Goal: Entertainment & Leisure: Consume media (video, audio)

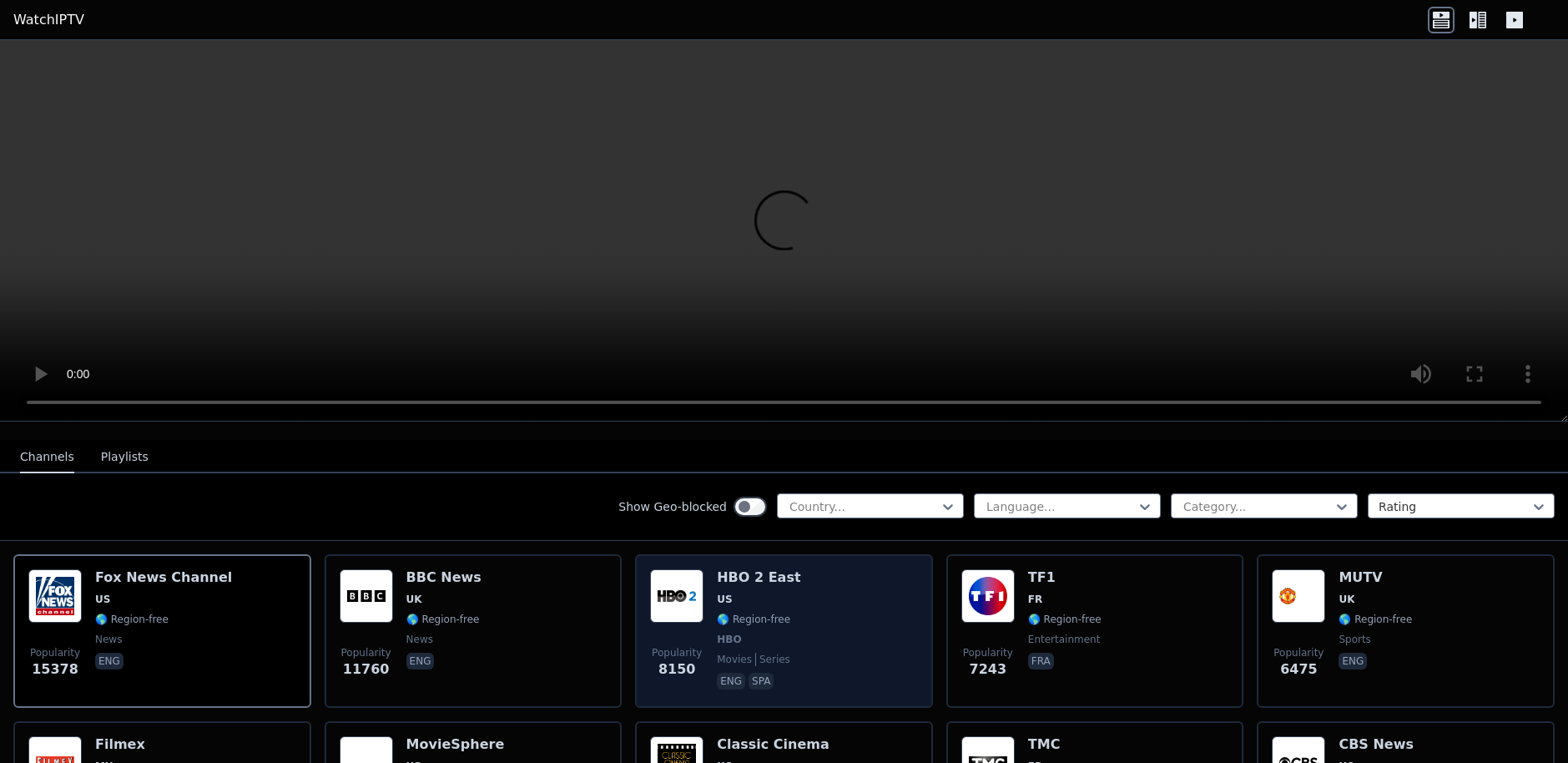
scroll to position [166, 0]
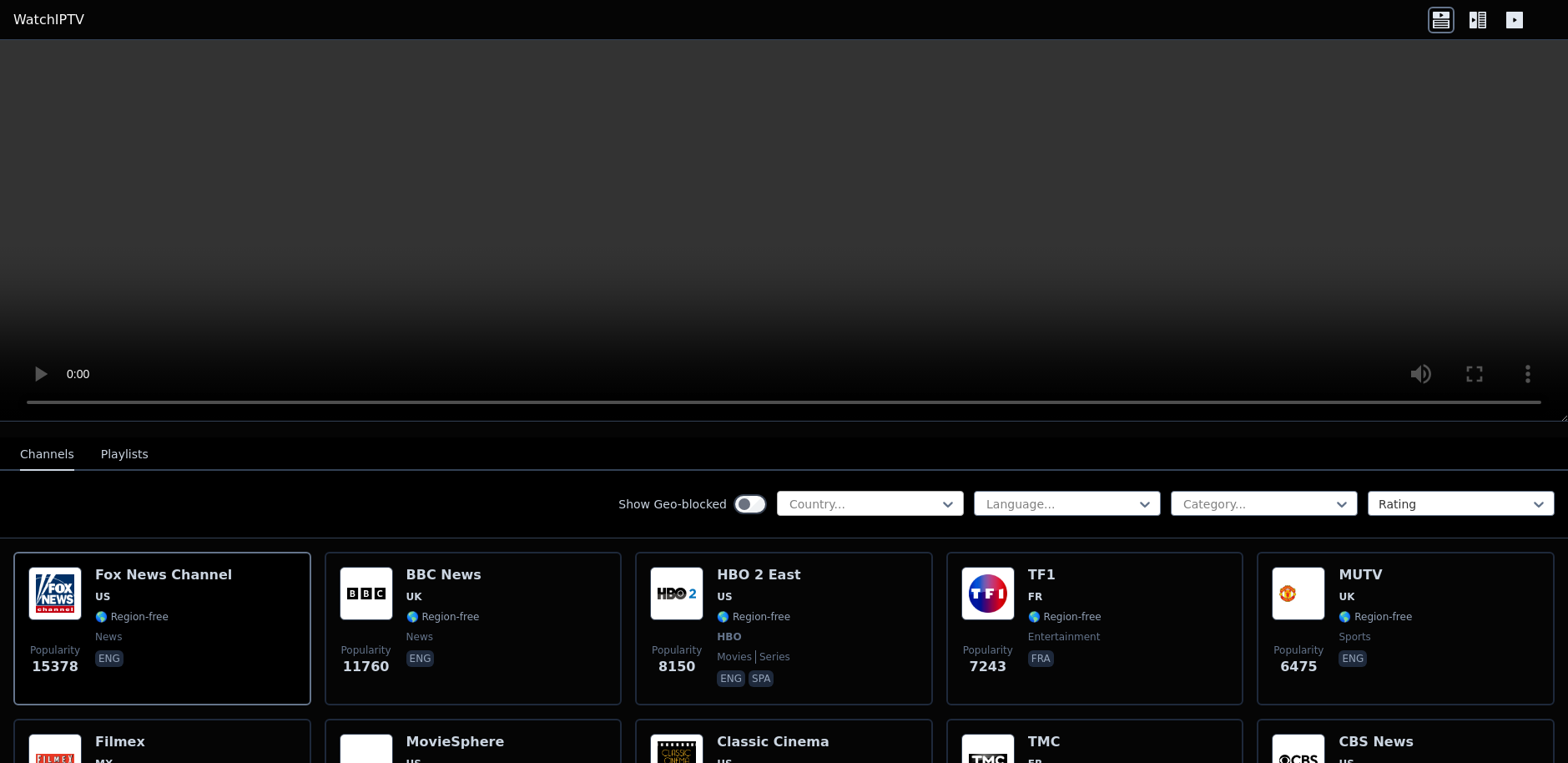
click at [869, 500] on div "Country..." at bounding box center [870, 502] width 187 height 25
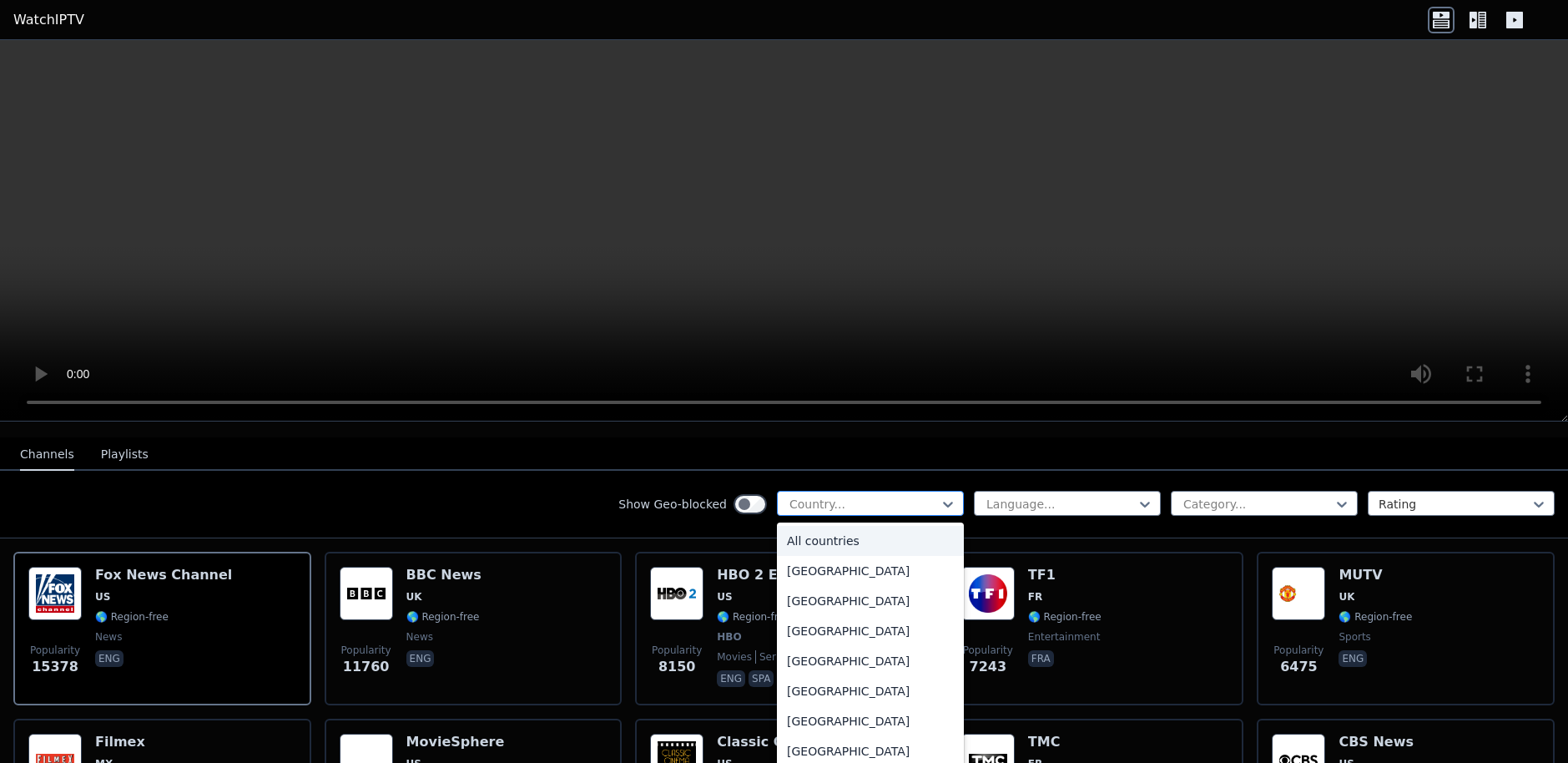
type input "*"
type input "**"
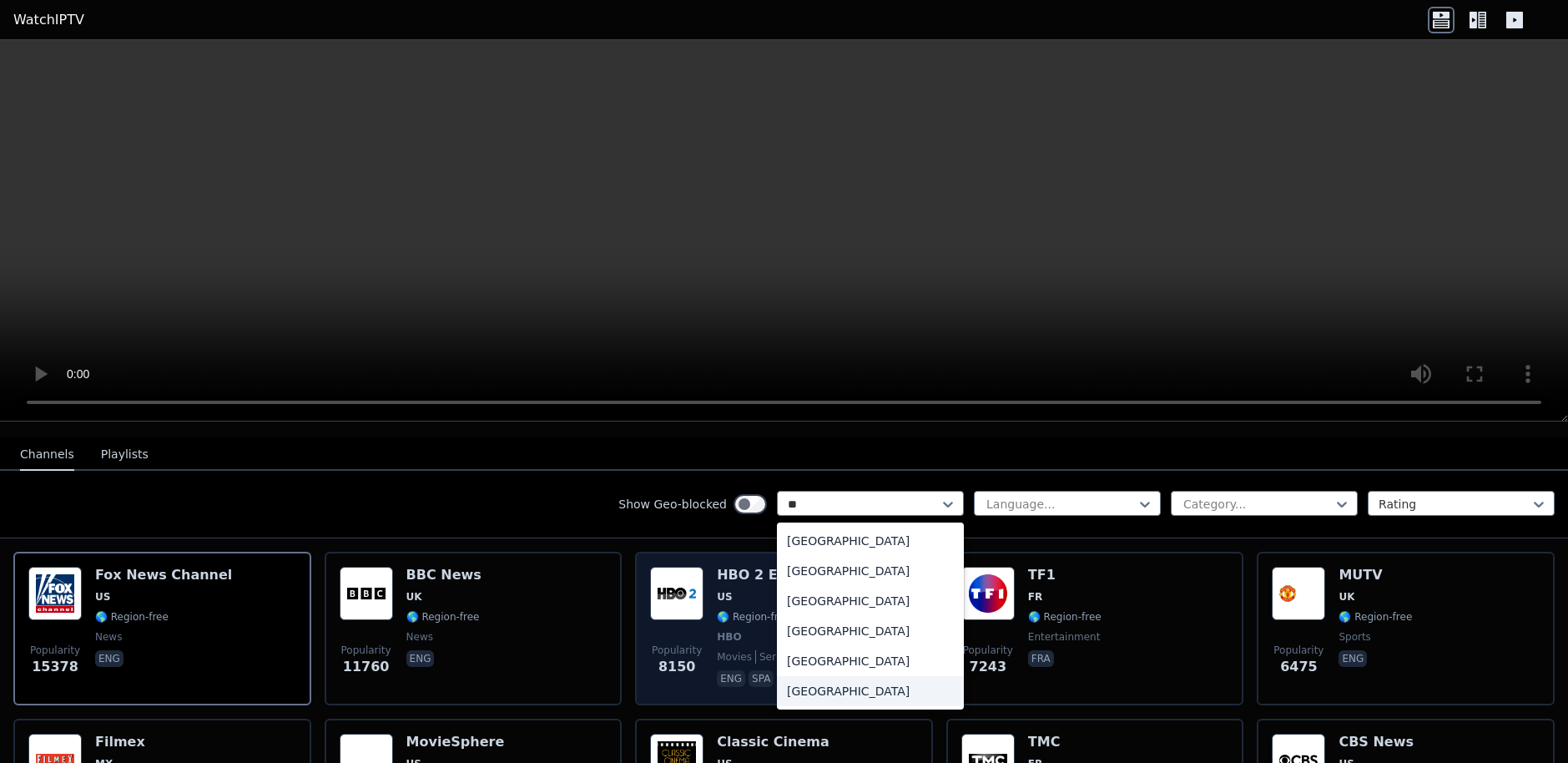
drag, startPoint x: 823, startPoint y: 678, endPoint x: 799, endPoint y: 688, distance: 26.0
click at [805, 686] on div "[GEOGRAPHIC_DATA]" at bounding box center [870, 691] width 187 height 30
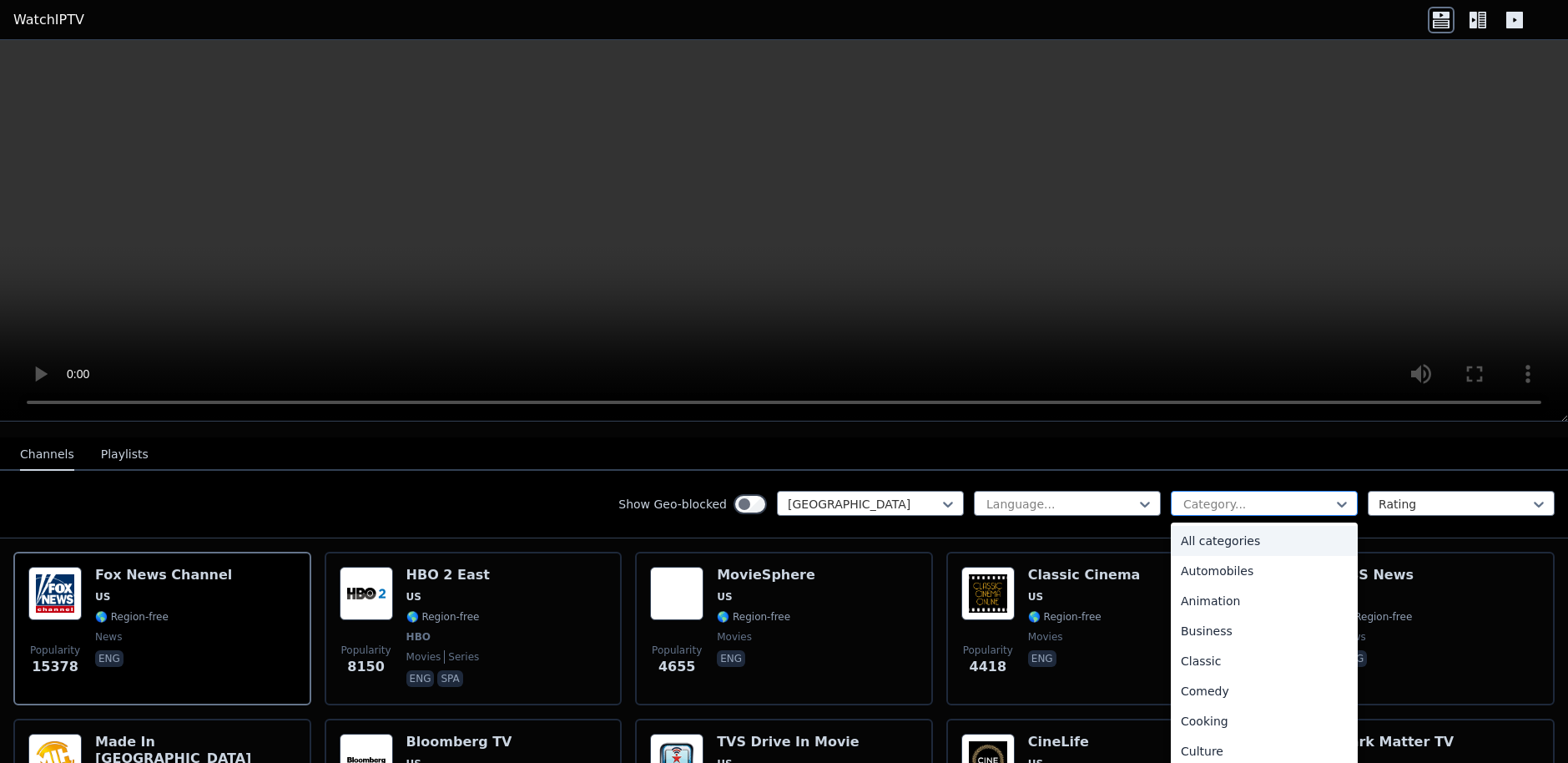
click at [1306, 495] on div at bounding box center [1257, 503] width 152 height 17
click at [1195, 677] on div "Comedy" at bounding box center [1264, 691] width 187 height 30
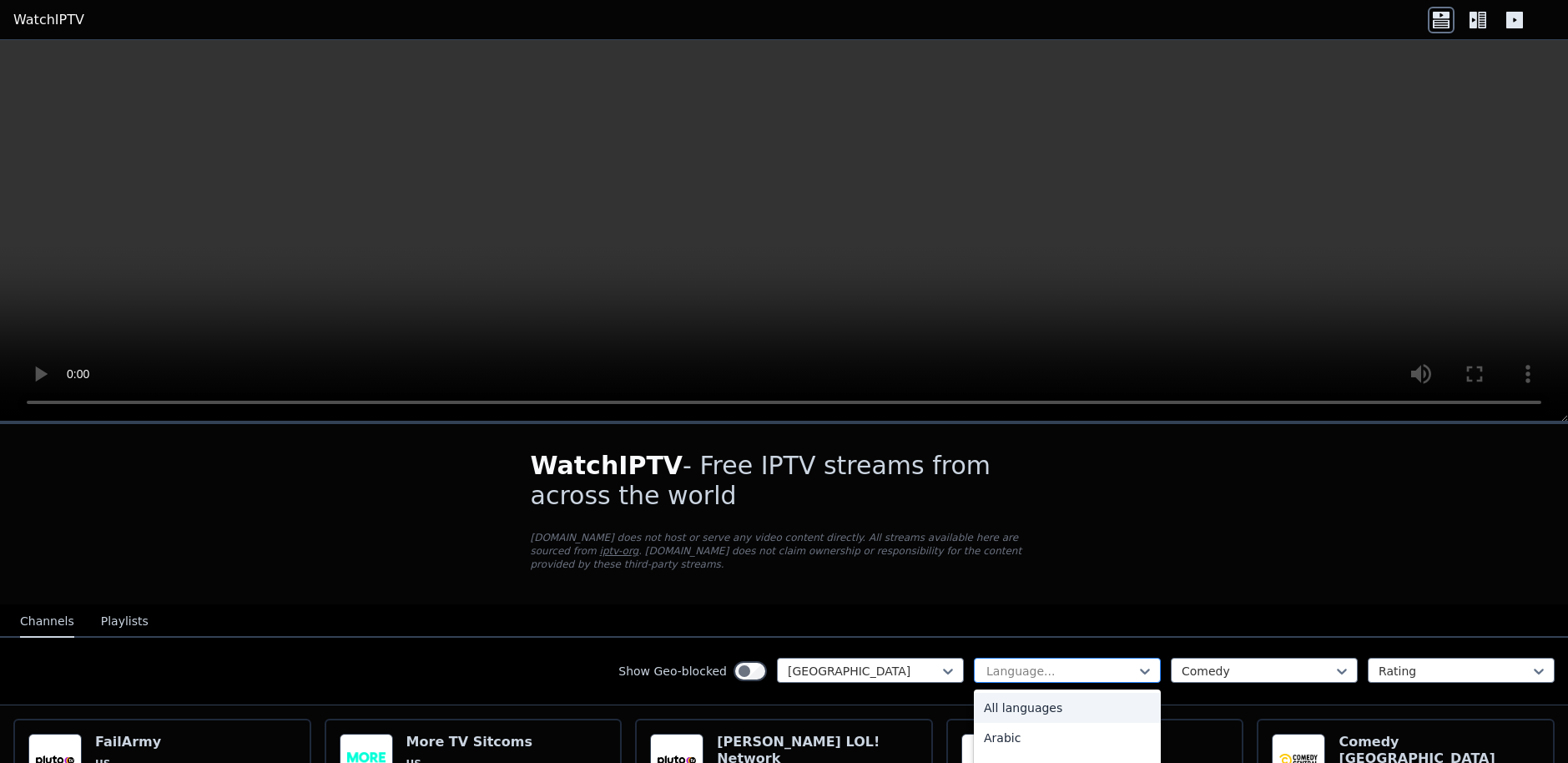
click at [1062, 663] on div at bounding box center [1060, 671] width 152 height 17
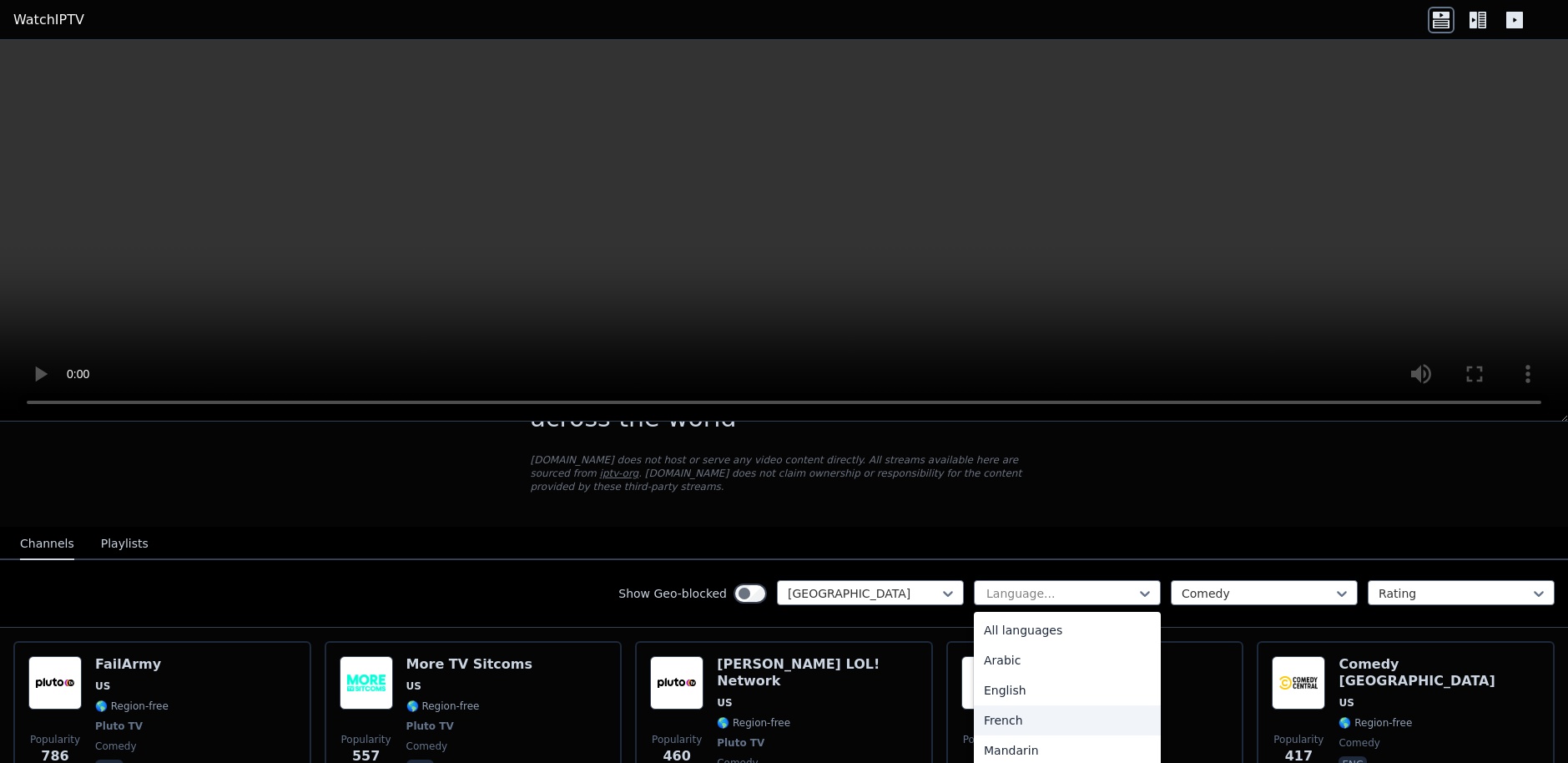
scroll to position [83, 0]
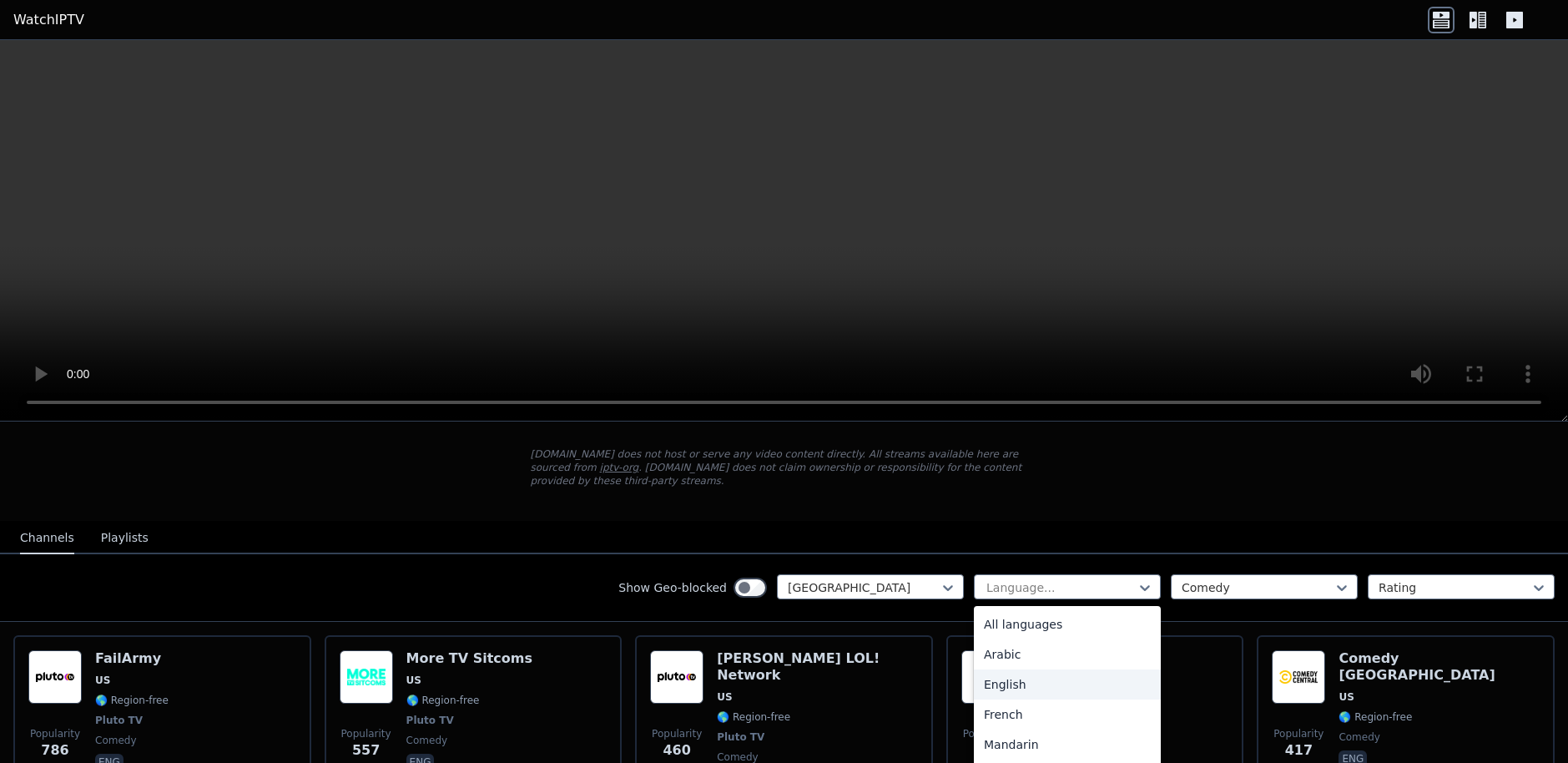
click at [996, 670] on div "English" at bounding box center [1067, 685] width 187 height 30
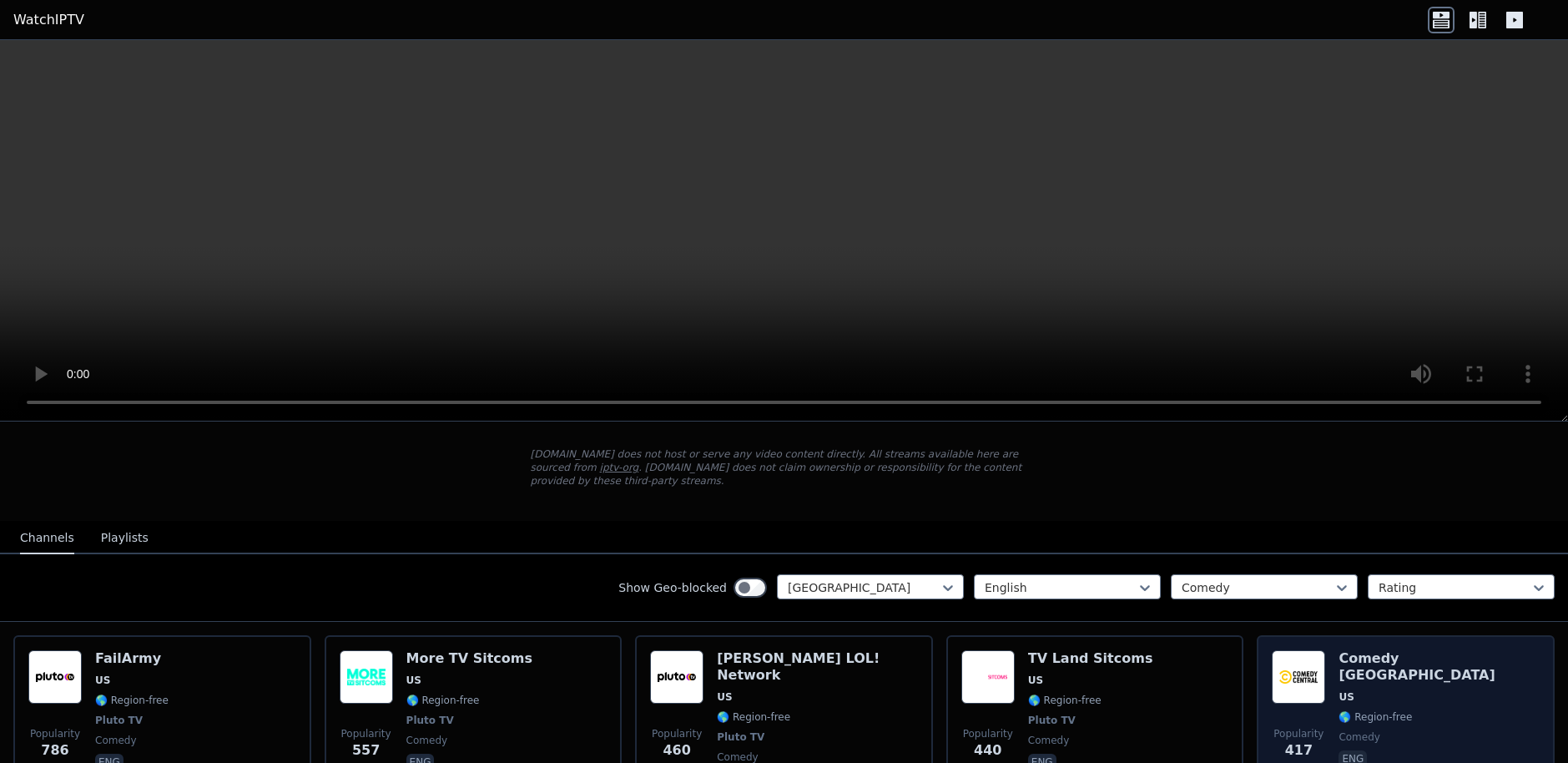
click at [1382, 700] on div "Comedy [GEOGRAPHIC_DATA] 🌎 Region-free comedy eng" at bounding box center [1438, 720] width 201 height 141
